Goal: Information Seeking & Learning: Learn about a topic

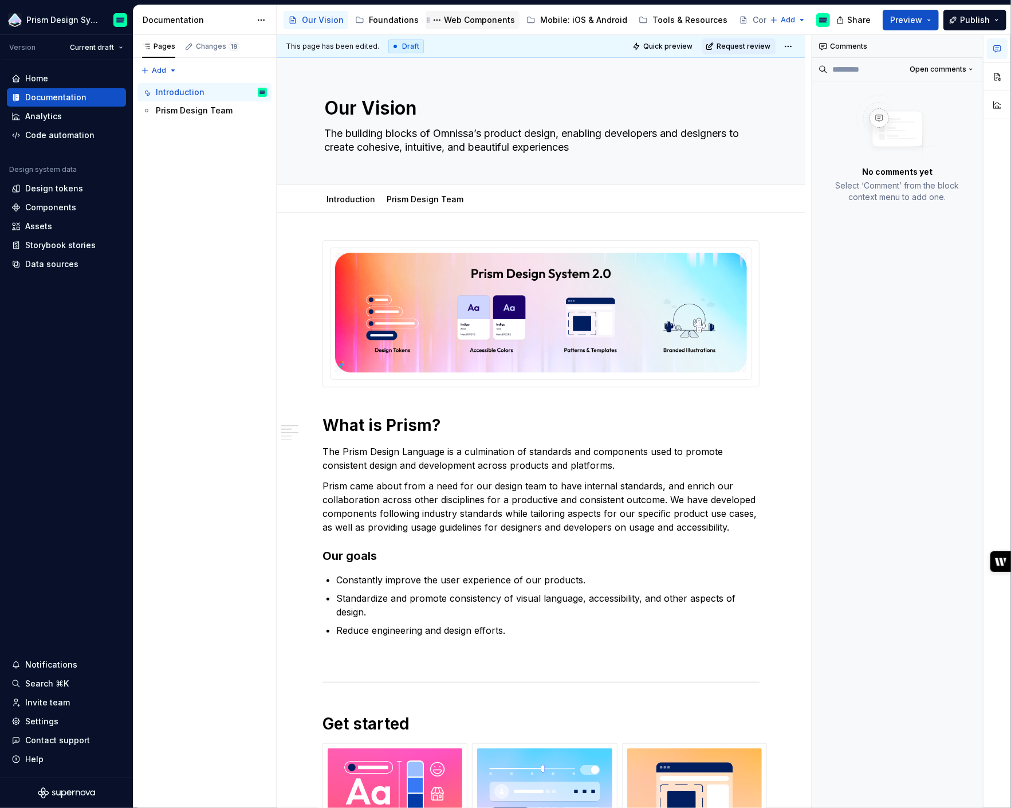
click at [461, 24] on div "Web Components" at bounding box center [479, 19] width 71 height 11
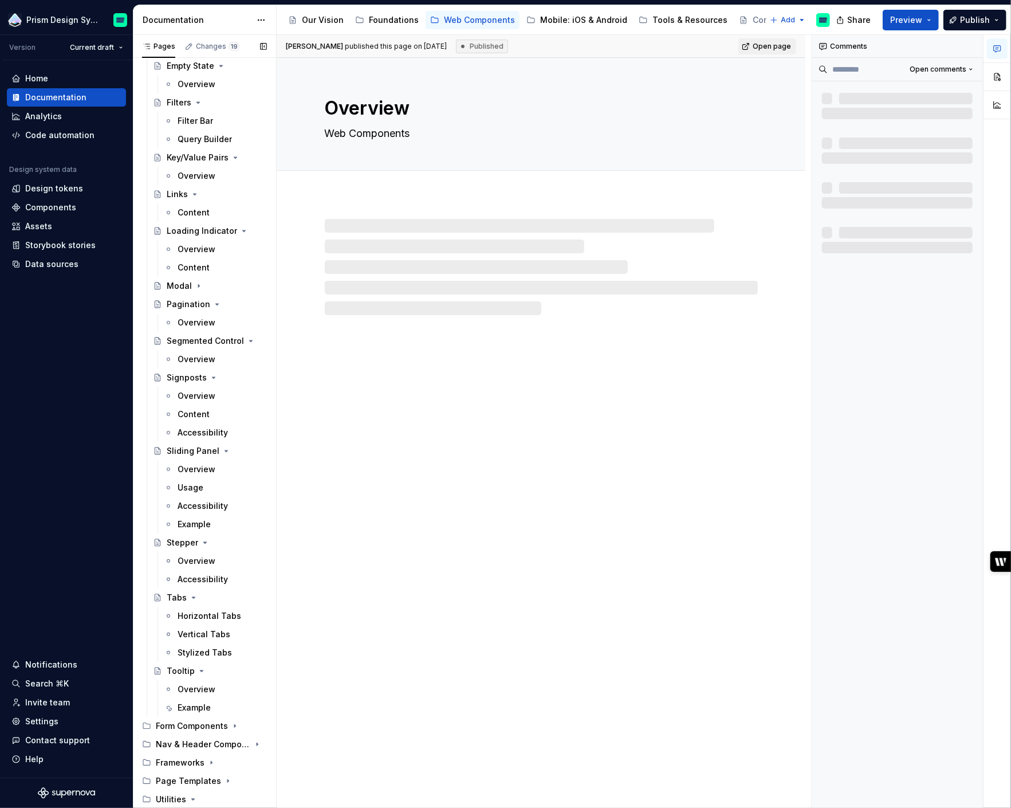
scroll to position [562, 0]
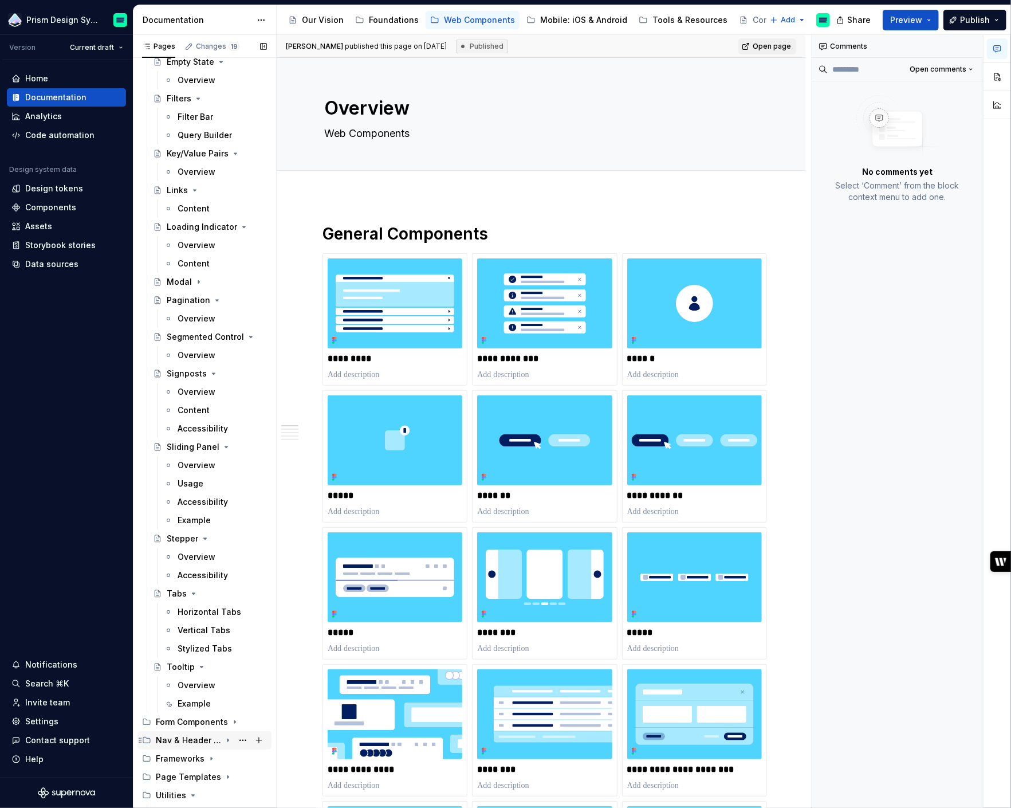
click at [195, 740] on div "Nav & Header Components" at bounding box center [188, 740] width 65 height 11
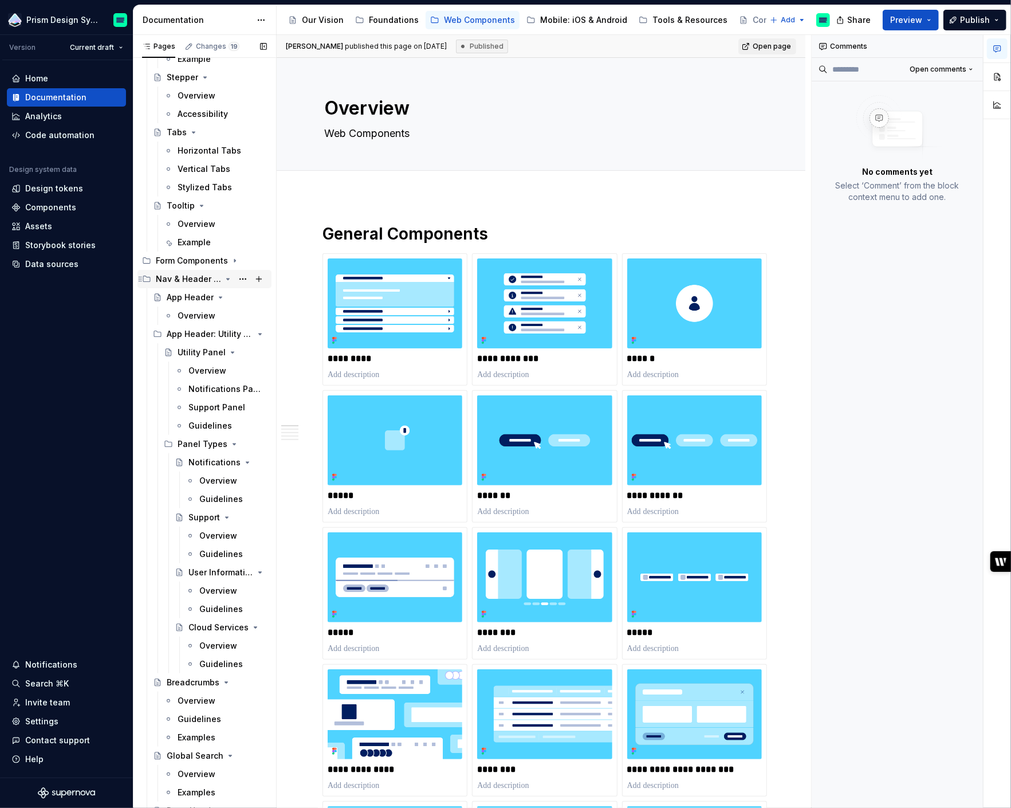
scroll to position [988, 0]
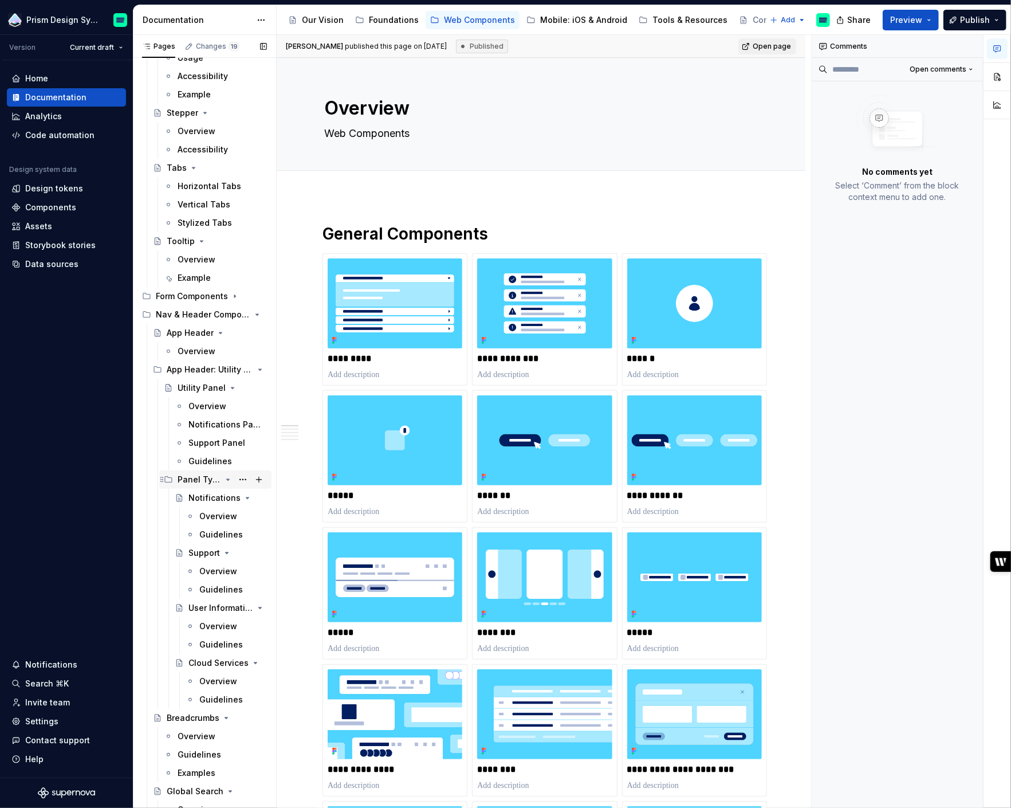
click at [191, 479] on div "Panel Types" at bounding box center [200, 479] width 44 height 11
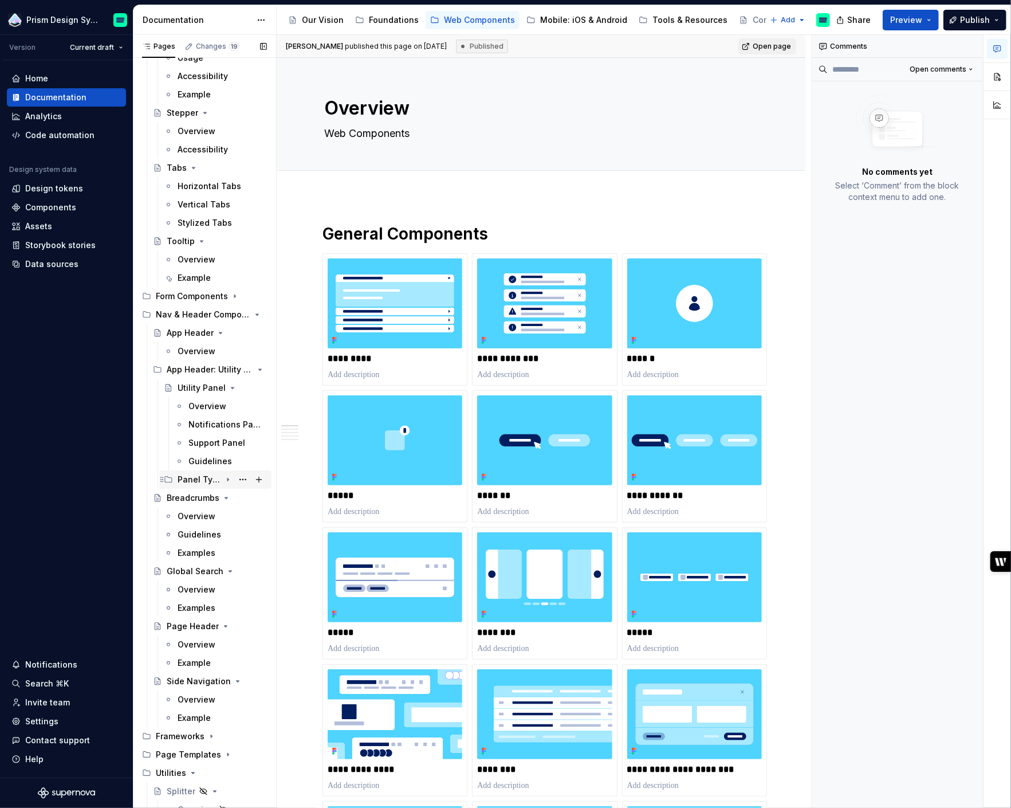
click at [191, 479] on div "Panel Types" at bounding box center [200, 479] width 44 height 11
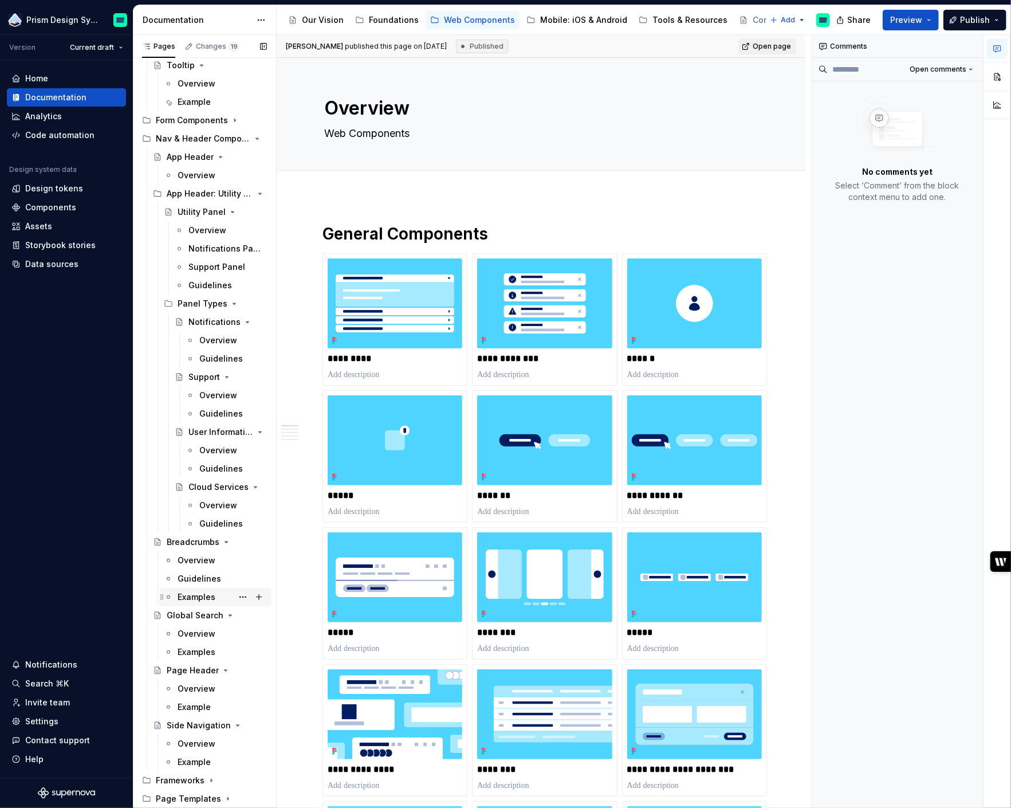
scroll to position [1253, 0]
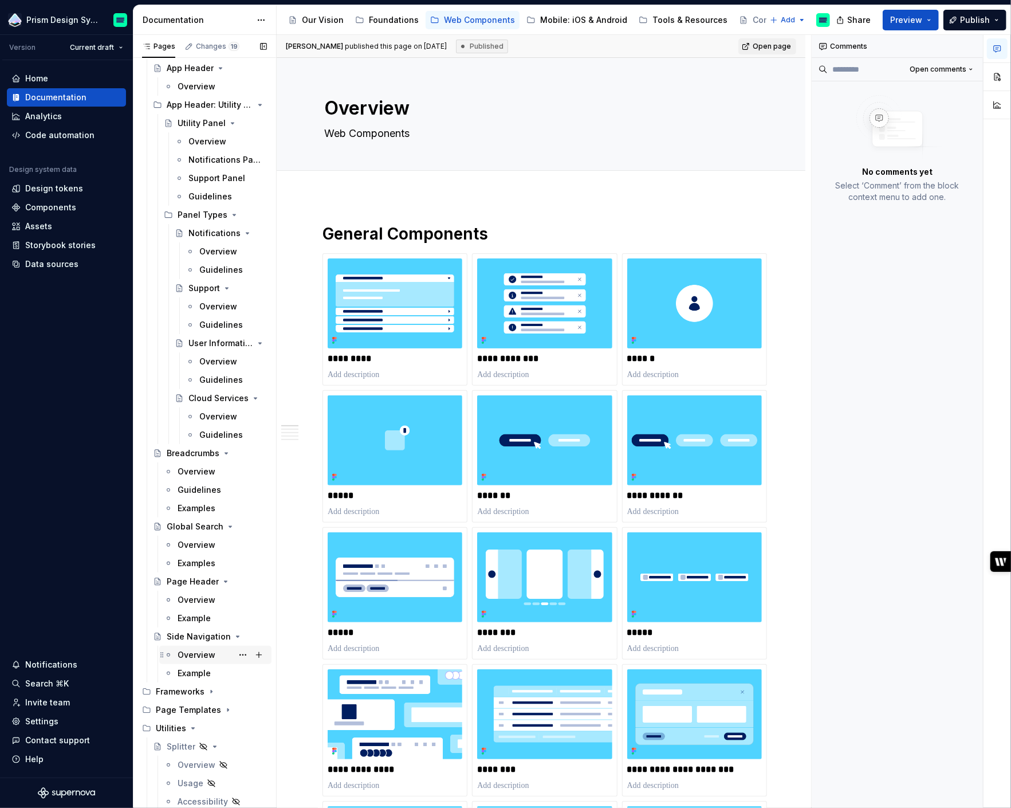
click at [190, 656] on div "Overview" at bounding box center [197, 654] width 38 height 11
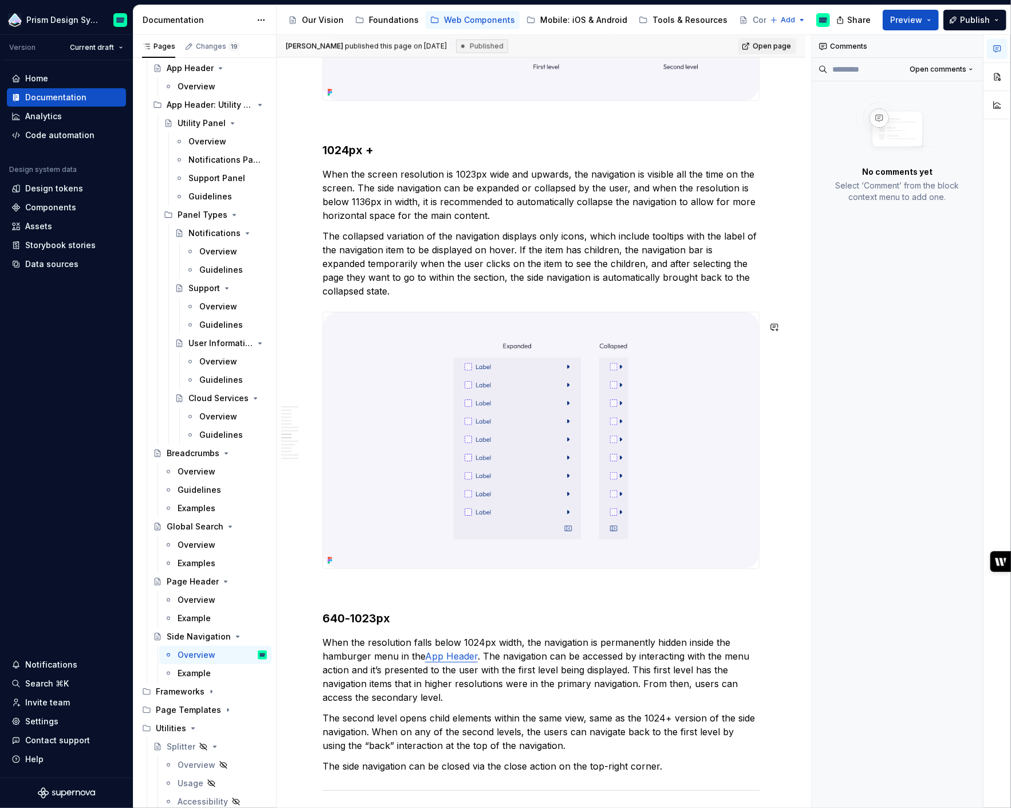
scroll to position [1328, 0]
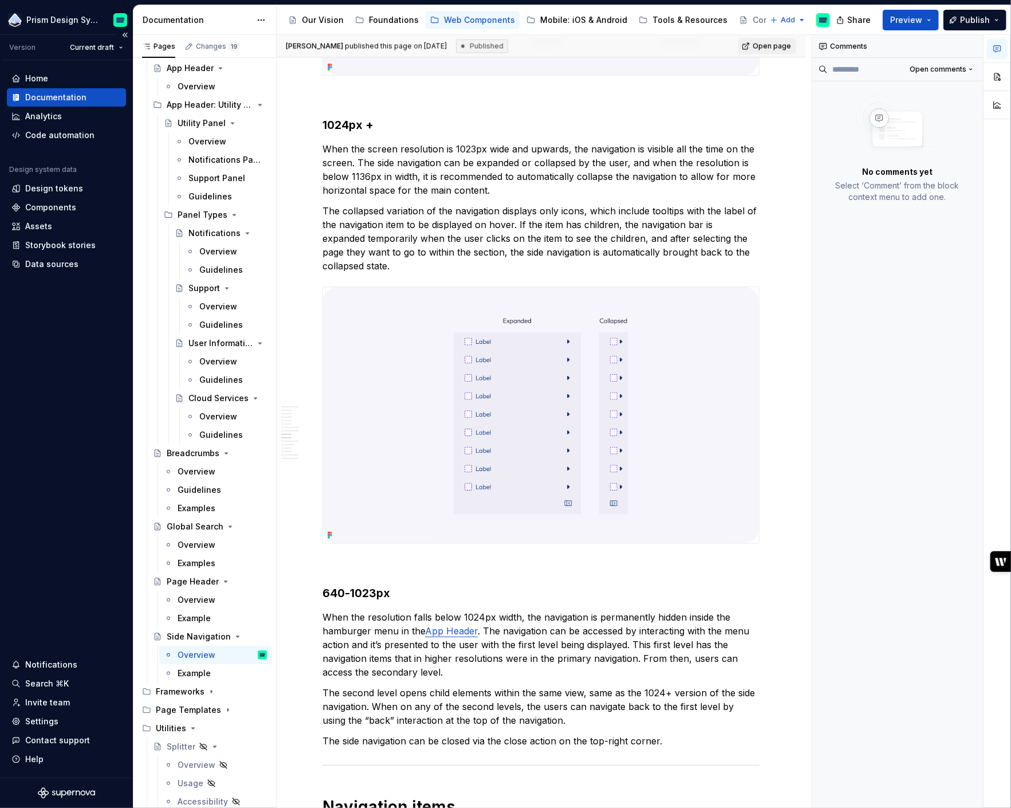
type textarea "*"
